Goal: Transaction & Acquisition: Purchase product/service

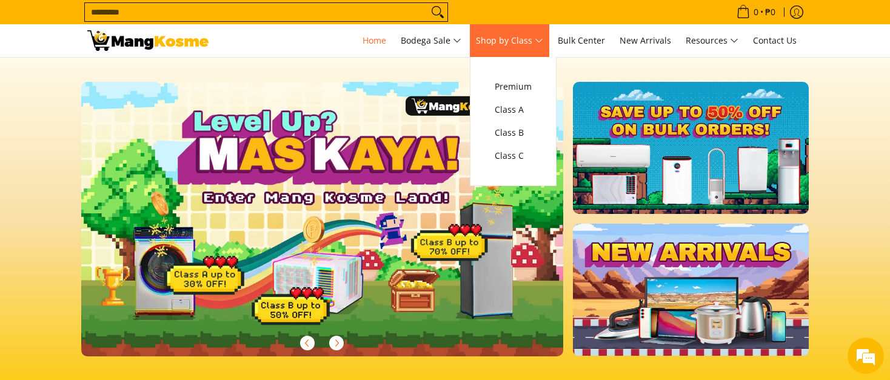
click at [513, 42] on span "Shop by Class" at bounding box center [509, 40] width 67 height 15
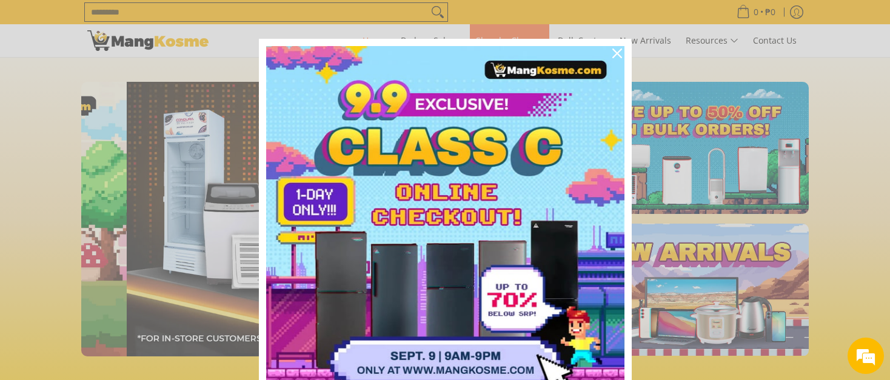
scroll to position [0, 482]
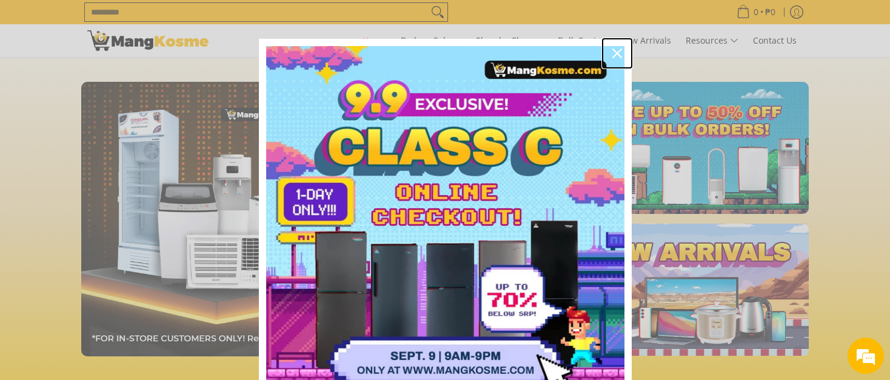
click at [612, 53] on icon "close icon" at bounding box center [617, 53] width 10 height 10
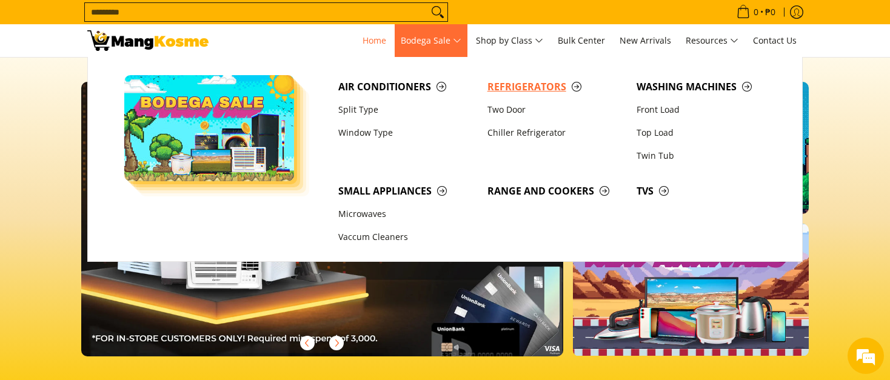
click at [534, 84] on span "Refrigerators" at bounding box center [555, 86] width 137 height 15
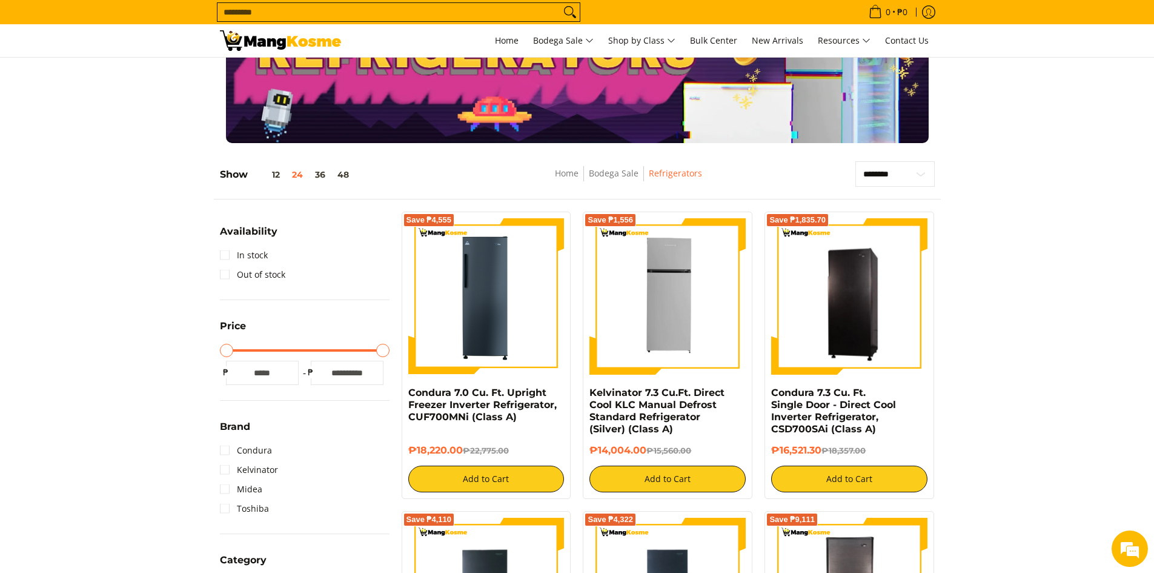
scroll to position [64, 0]
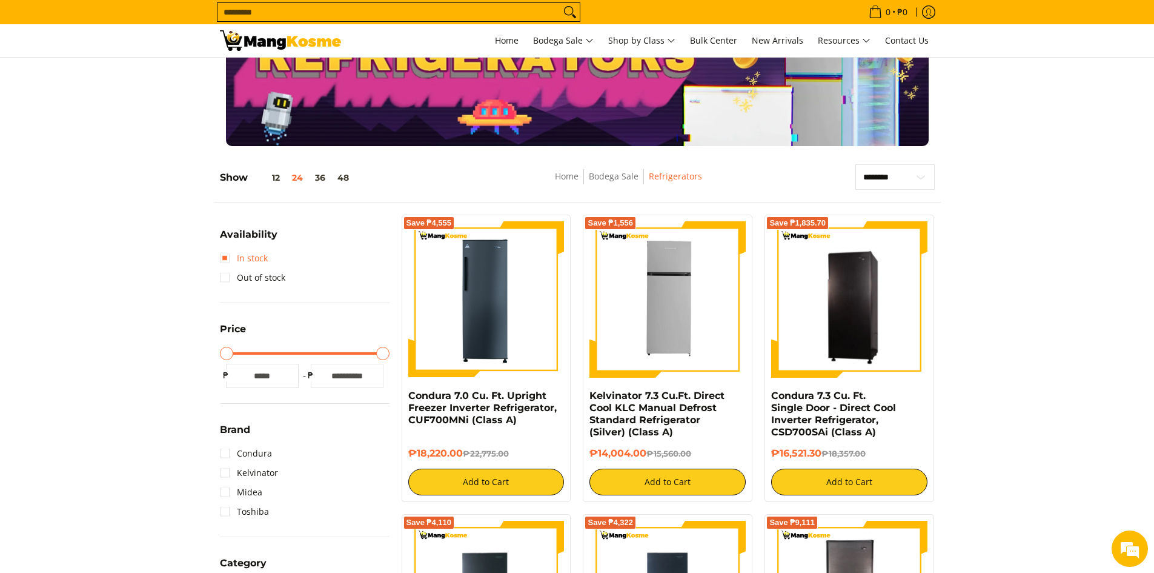
click at [242, 258] on link "In stock" at bounding box center [244, 257] width 48 height 19
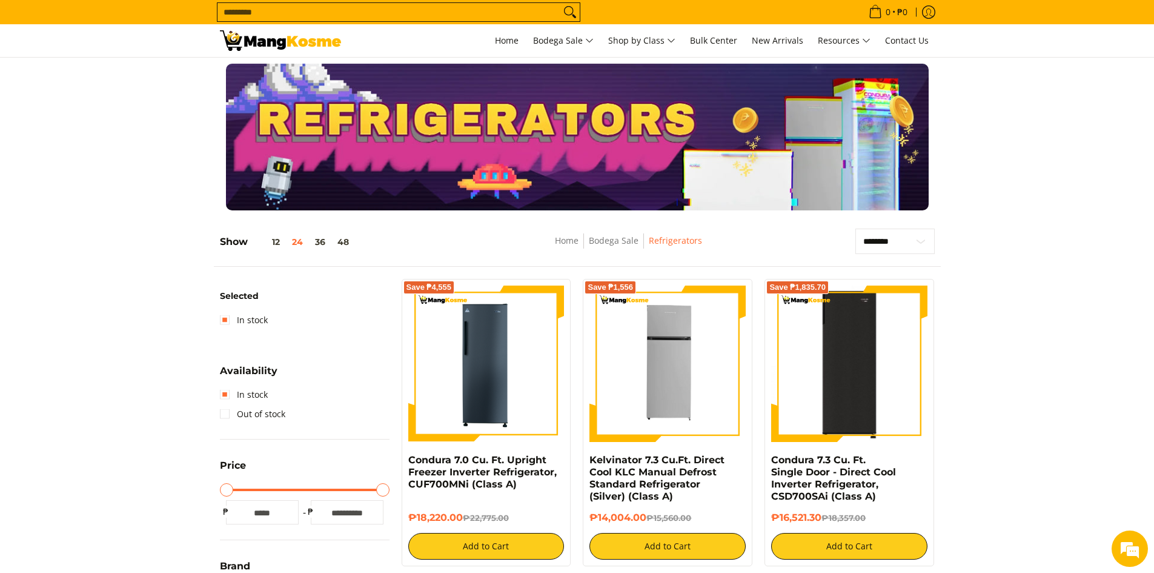
click at [845, 350] on img at bounding box center [849, 363] width 156 height 156
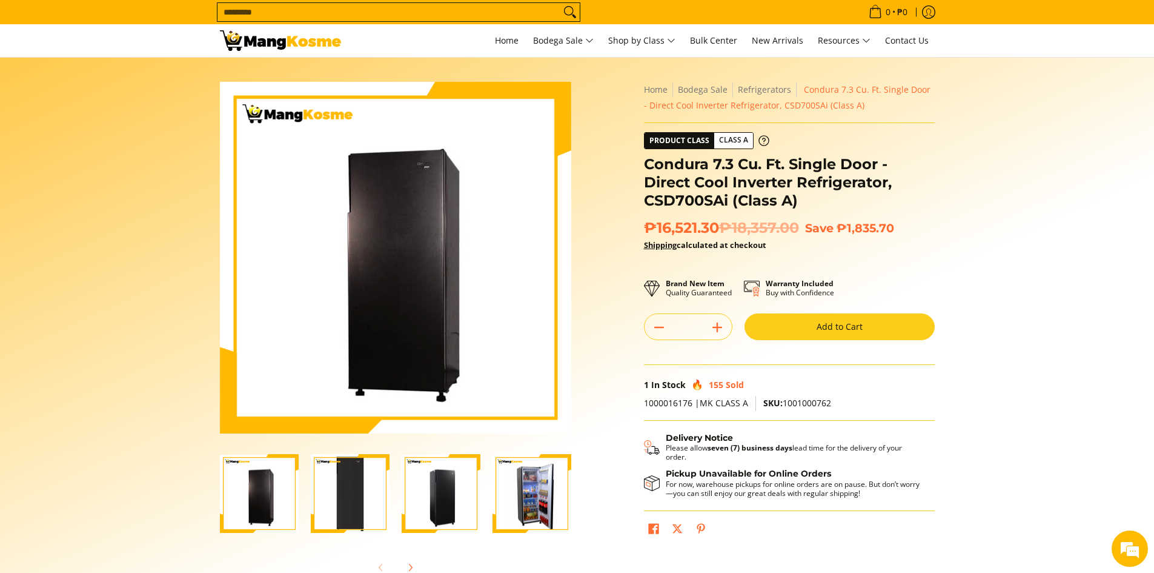
click at [533, 485] on img "Condura 7.3 Cu. Ft. Single Door - Direct Cool Inverter Refrigerator, CSD700SAi …" at bounding box center [532, 493] width 79 height 77
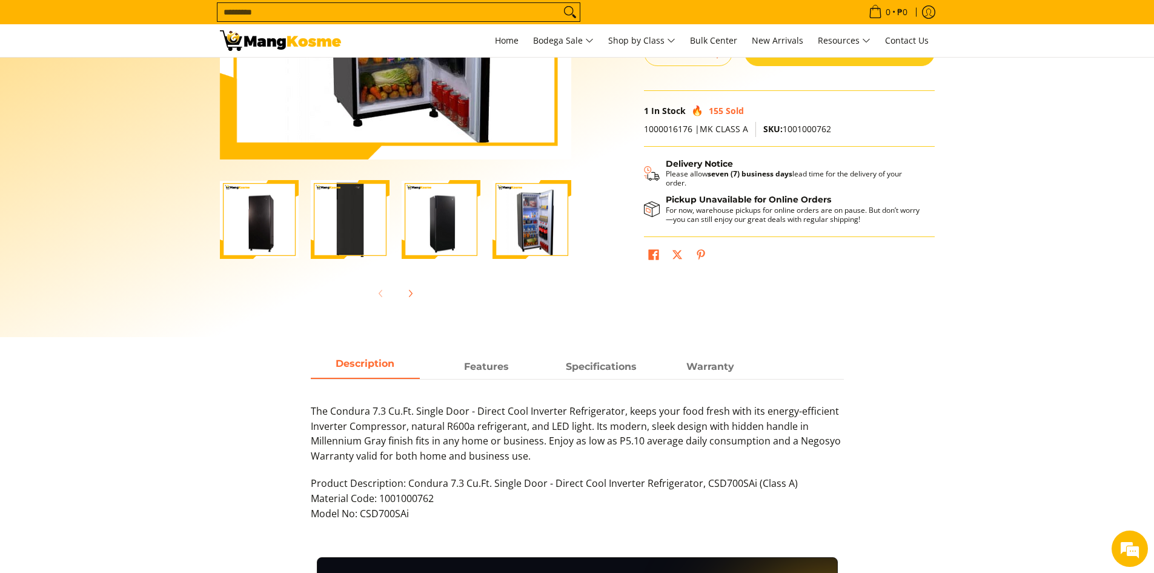
scroll to position [242, 0]
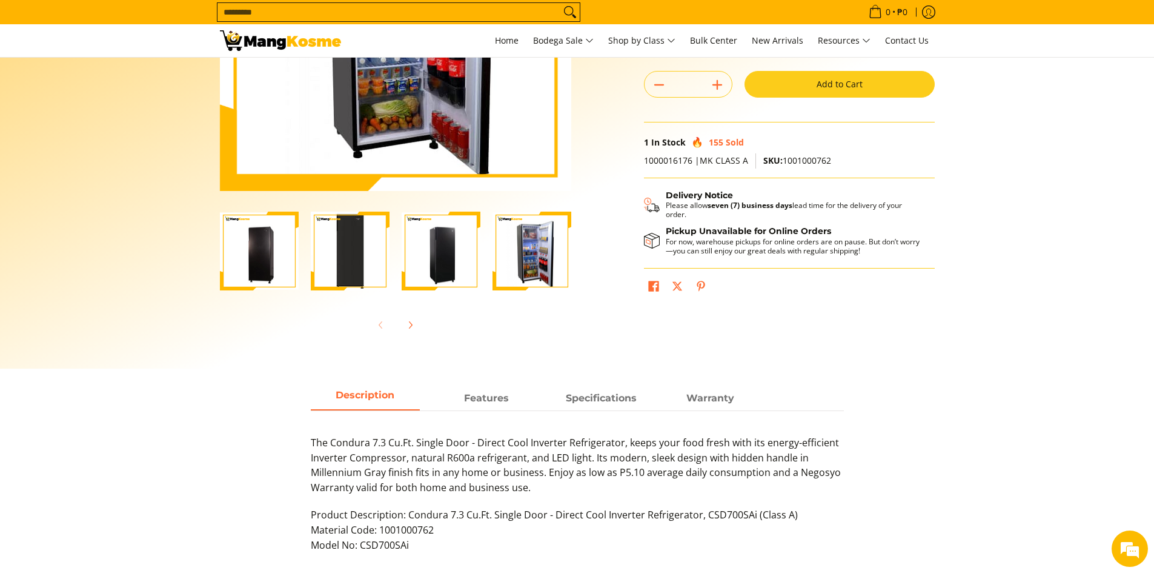
click at [259, 256] on img "Condura 7.3 Cu. Ft. Single Door - Direct Cool Inverter Refrigerator, CSD700SAi …" at bounding box center [259, 251] width 79 height 77
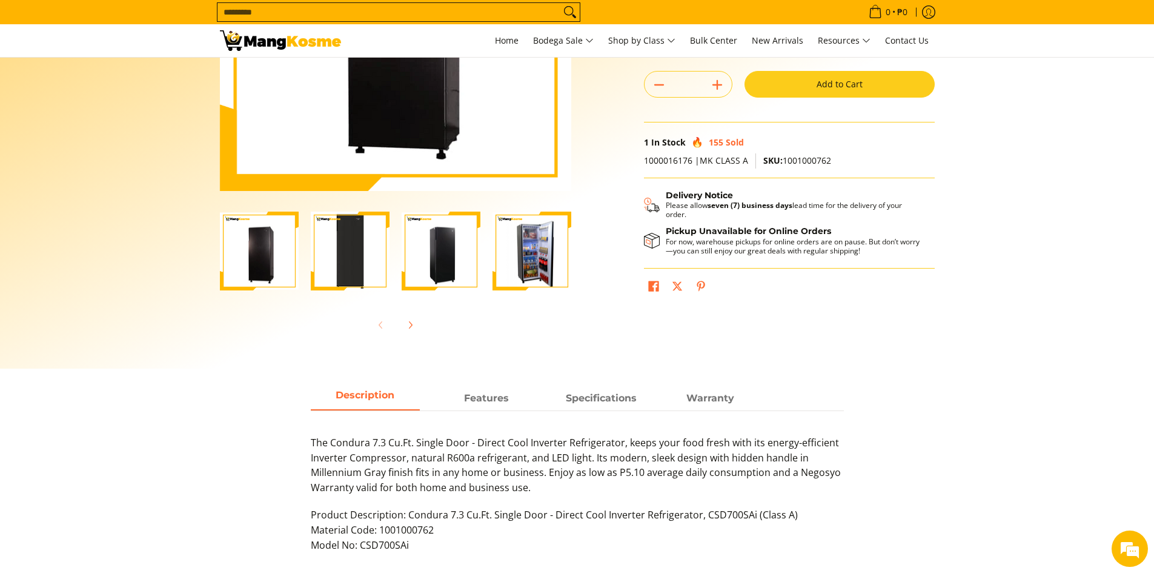
click at [332, 251] on img "Condura 7.3 Cu. Ft. Single Door - Direct Cool Inverter Refrigerator, CSD700SAi …" at bounding box center [350, 250] width 79 height 79
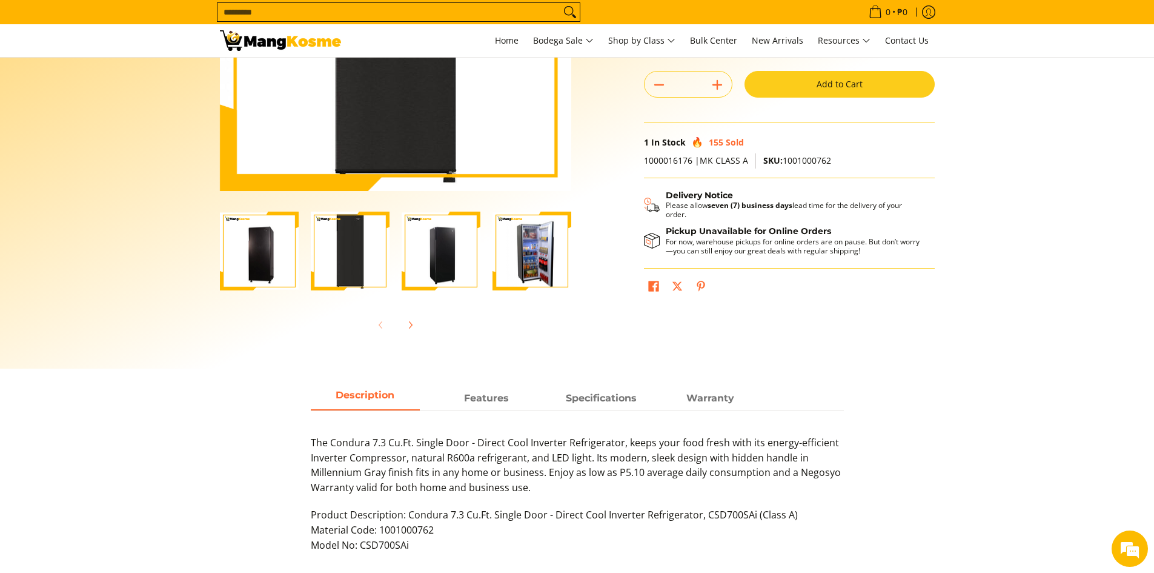
drag, startPoint x: 427, startPoint y: 251, endPoint x: 546, endPoint y: 252, distance: 118.8
click at [428, 251] on img "Condura 7.3 Cu. Ft. Single Door - Direct Cool Inverter Refrigerator, CSD700SAi …" at bounding box center [441, 251] width 79 height 77
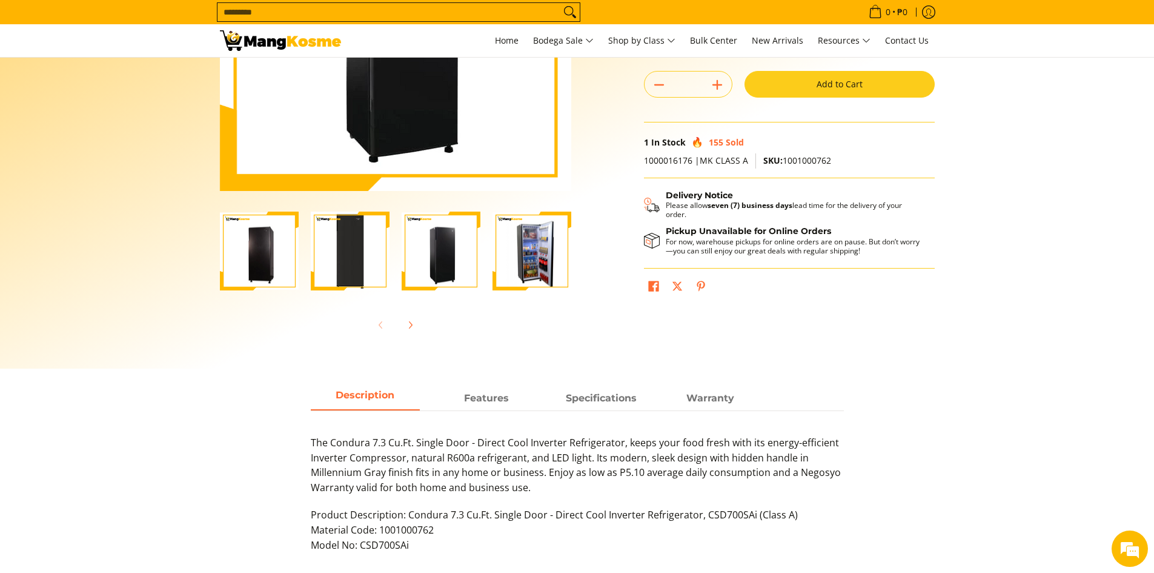
click at [548, 252] on img "Condura 7.3 Cu. Ft. Single Door - Direct Cool Inverter Refrigerator, CSD700SAi …" at bounding box center [532, 251] width 79 height 77
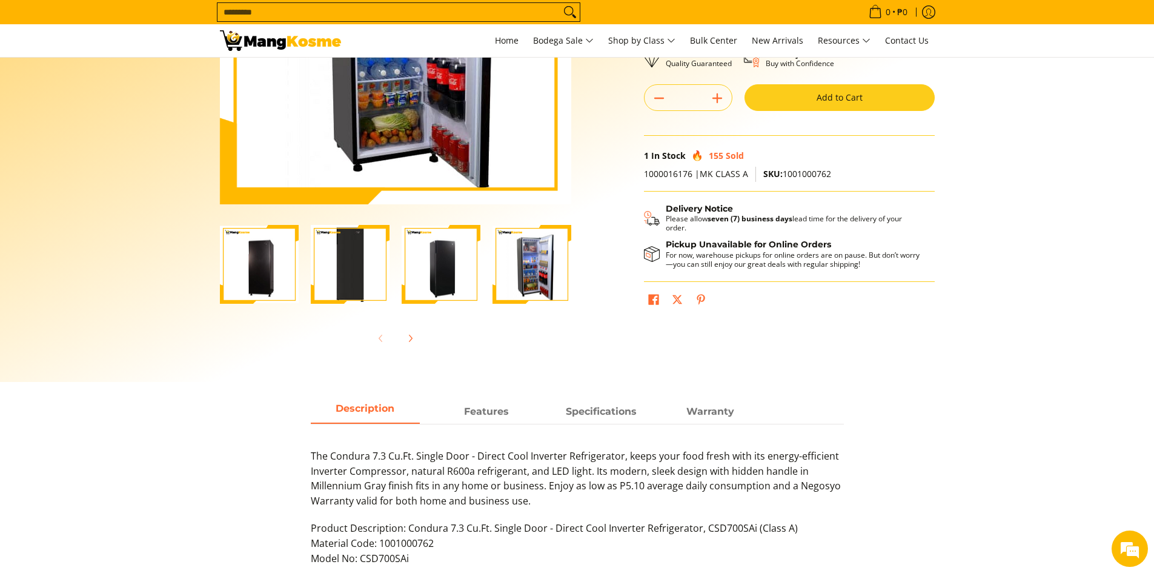
scroll to position [0, 0]
